Goal: Task Accomplishment & Management: Complete application form

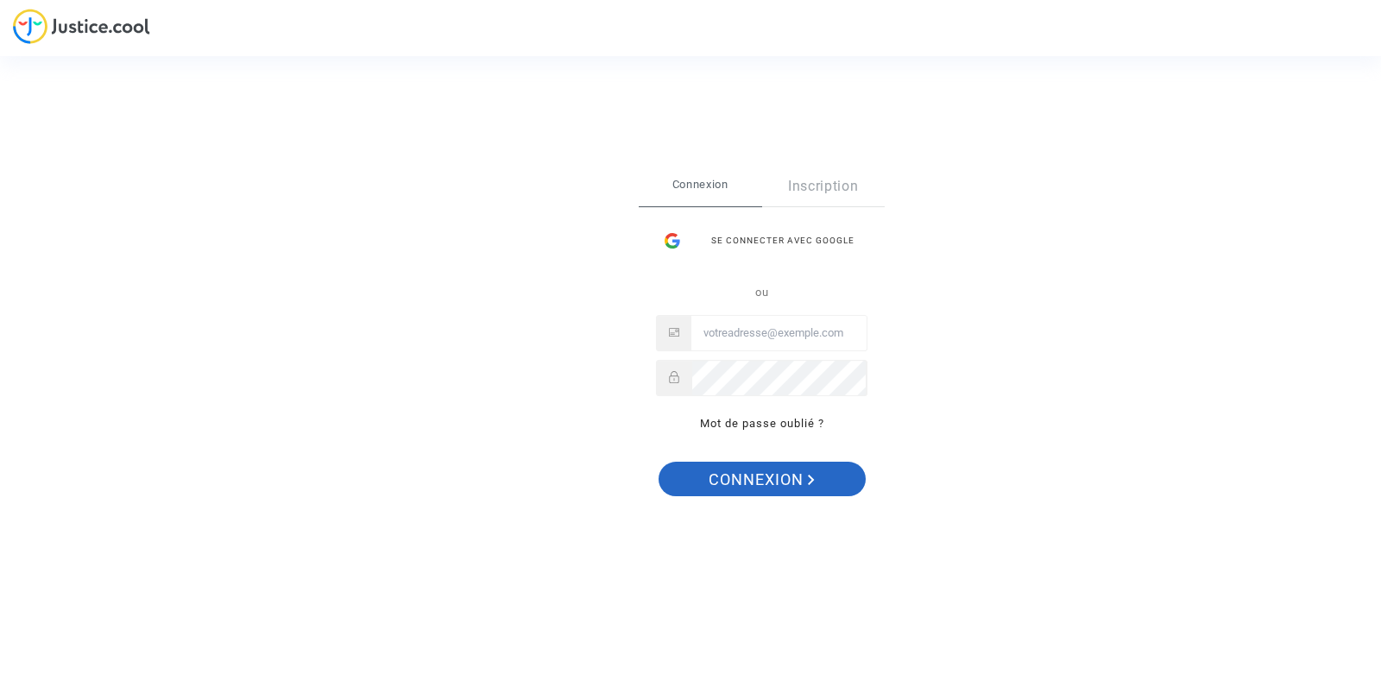
click at [715, 474] on span "Connexion" at bounding box center [762, 480] width 106 height 36
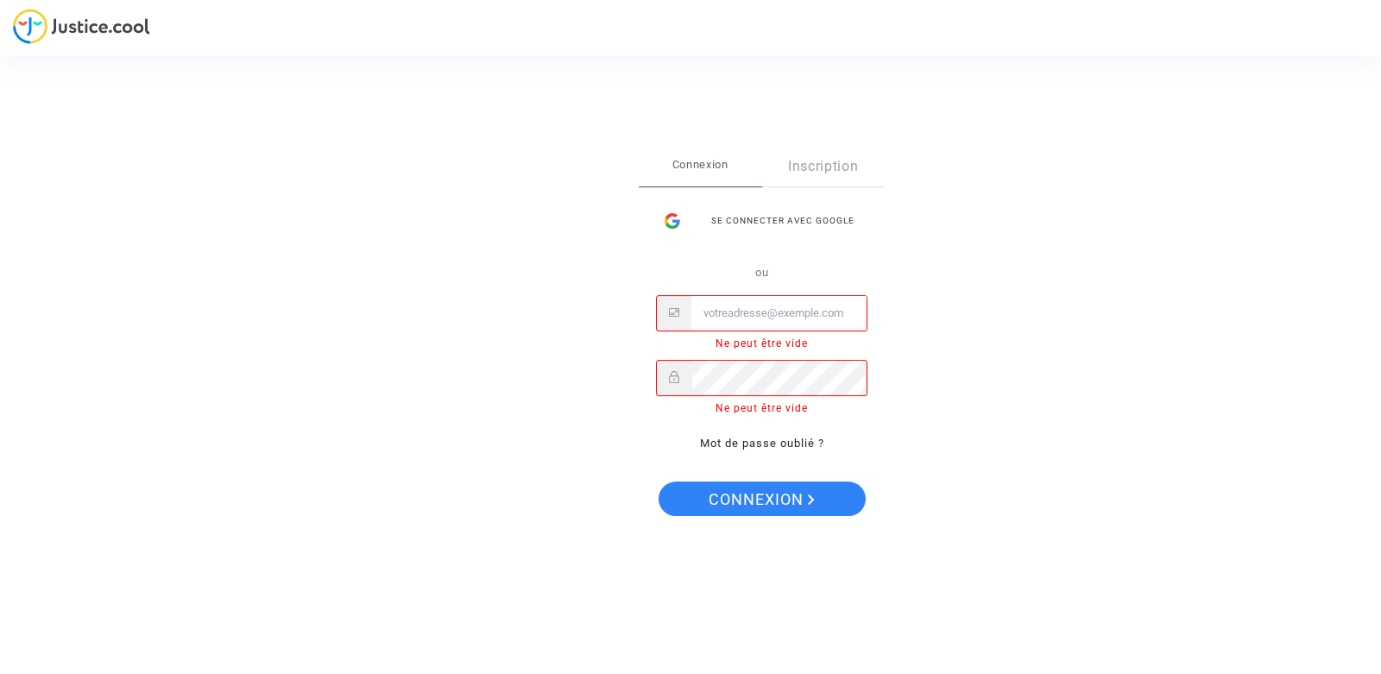
click at [768, 216] on div "Se connecter avec Google" at bounding box center [762, 221] width 212 height 35
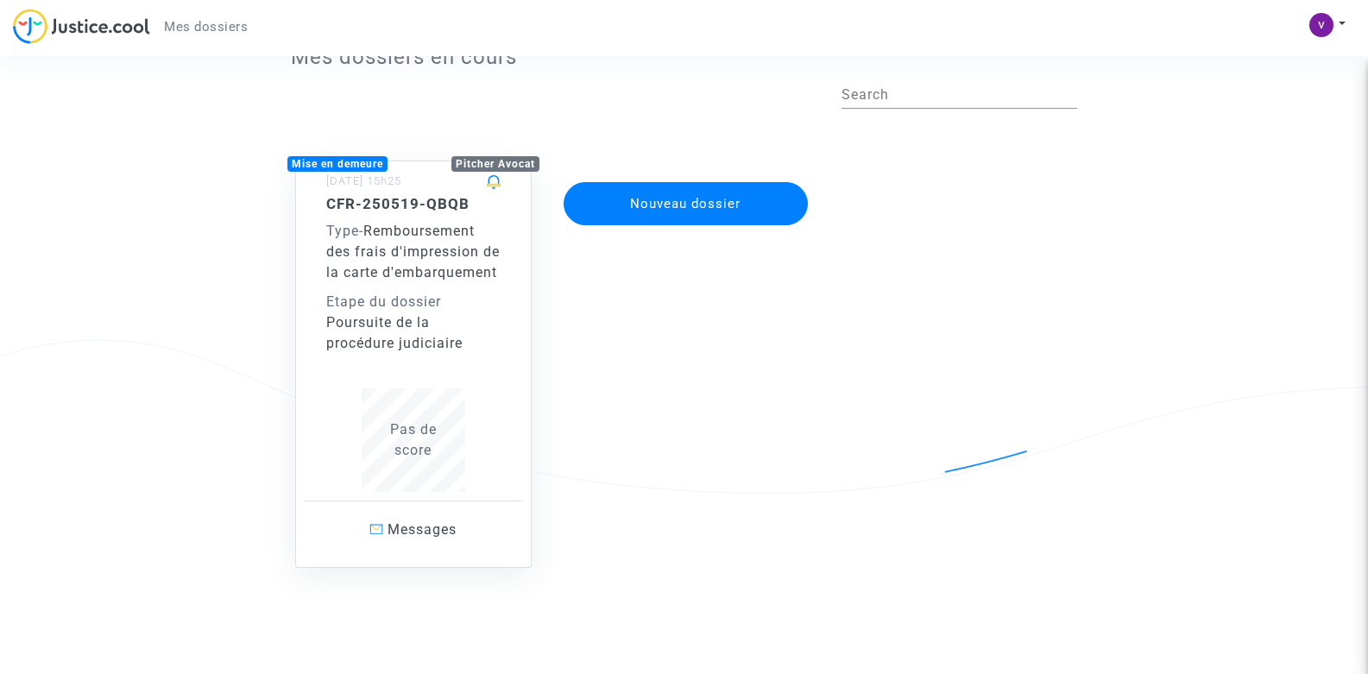
scroll to position [98, 0]
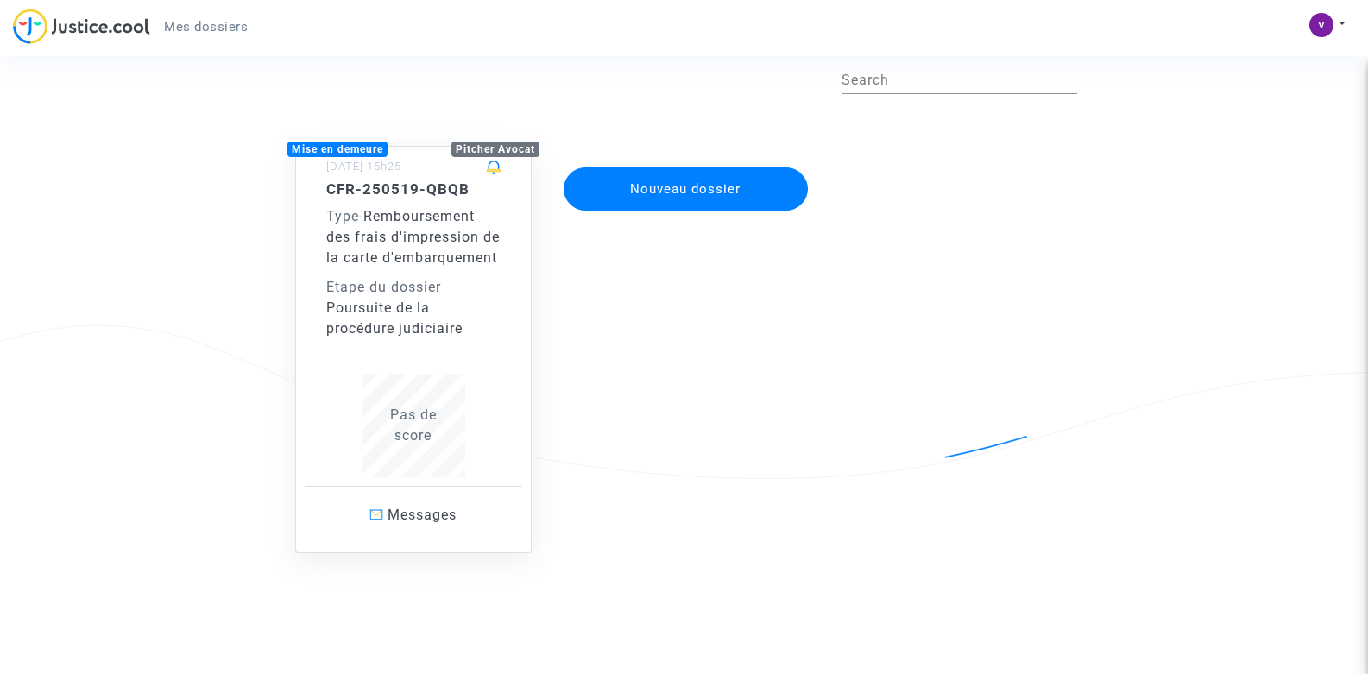
click at [674, 178] on button "Nouveau dossier" at bounding box center [686, 188] width 245 height 43
